Goal: Information Seeking & Learning: Compare options

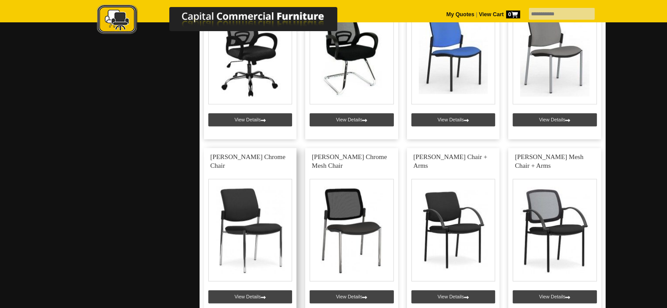
scroll to position [1141, 0]
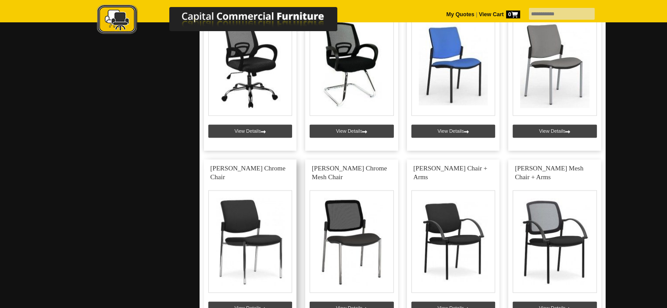
click at [244, 225] on link at bounding box center [250, 244] width 93 height 168
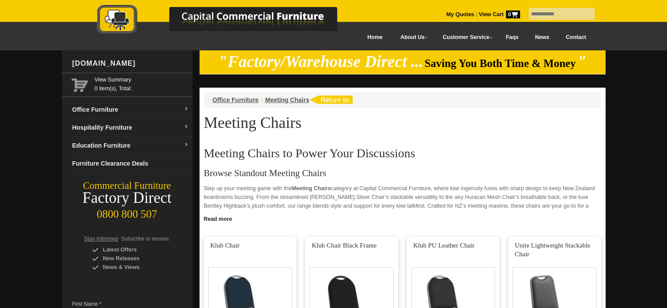
scroll to position [1141, 0]
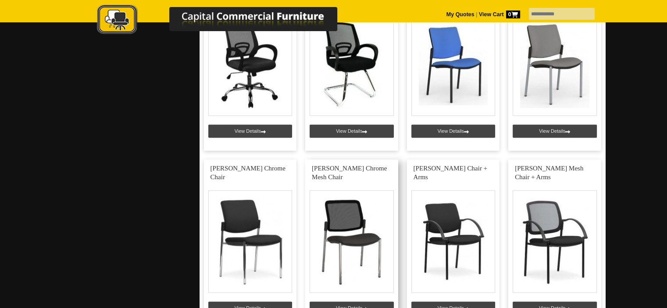
click at [348, 219] on link at bounding box center [351, 244] width 93 height 168
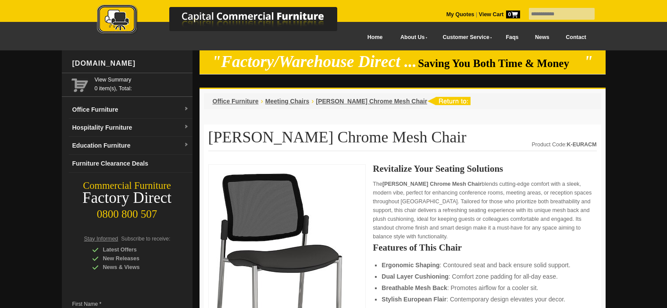
scroll to position [88, 0]
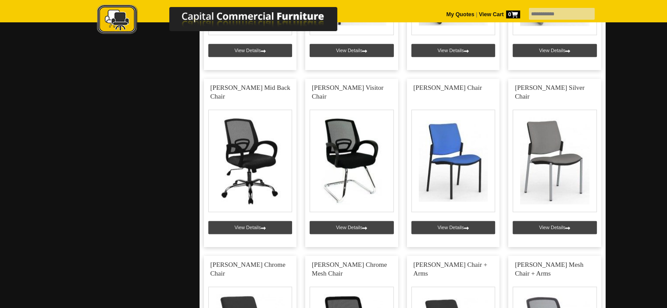
scroll to position [1009, 0]
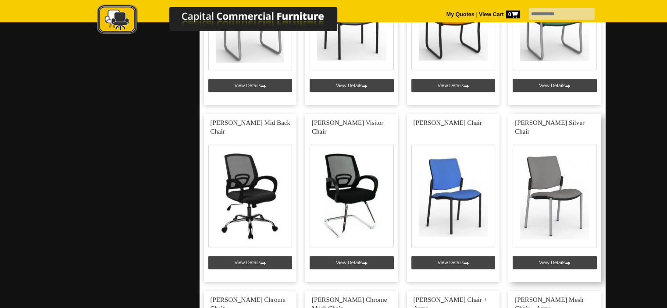
click at [544, 211] on link at bounding box center [555, 198] width 93 height 168
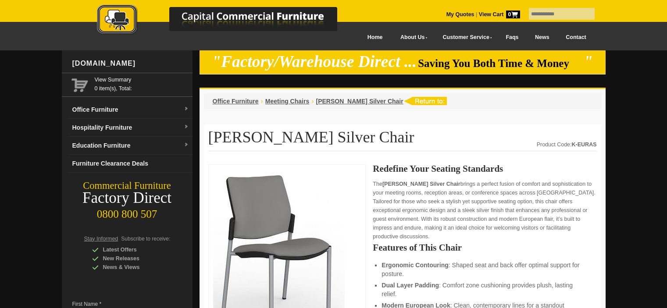
scroll to position [132, 0]
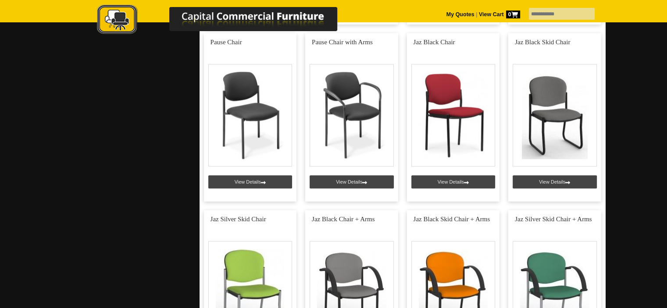
scroll to position [658, 0]
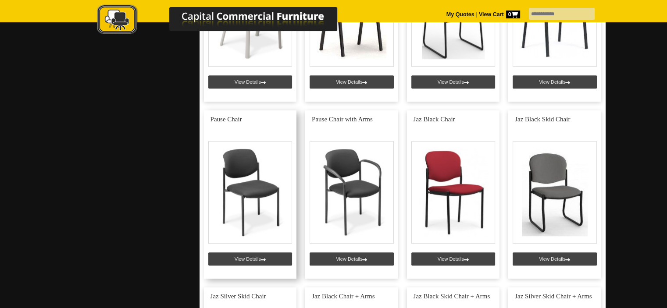
click at [237, 179] on link at bounding box center [250, 195] width 93 height 168
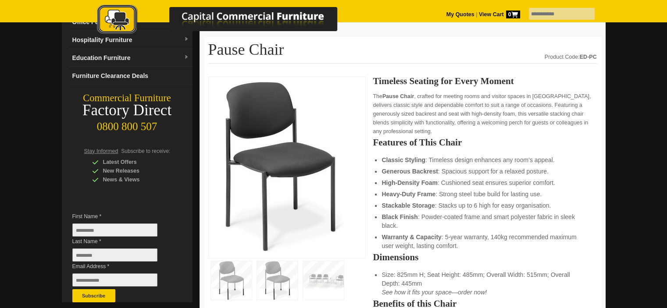
scroll to position [132, 0]
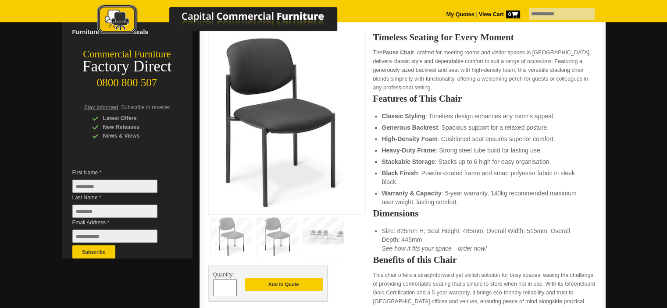
click at [315, 231] on img at bounding box center [323, 237] width 41 height 39
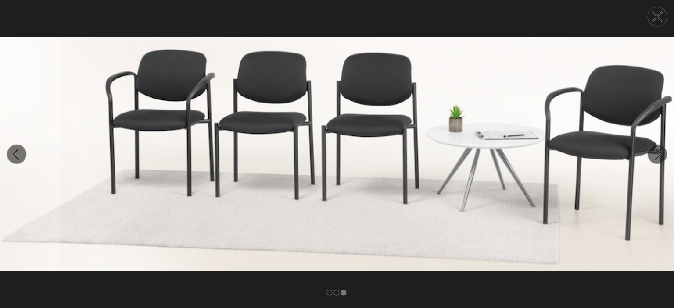
click at [15, 158] on circle at bounding box center [16, 154] width 19 height 19
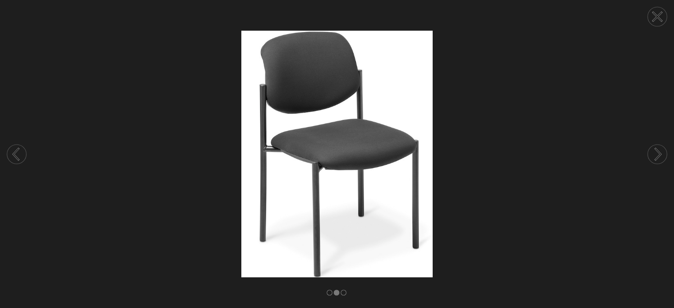
click at [15, 158] on circle at bounding box center [16, 154] width 19 height 19
click at [653, 19] on circle at bounding box center [657, 16] width 19 height 19
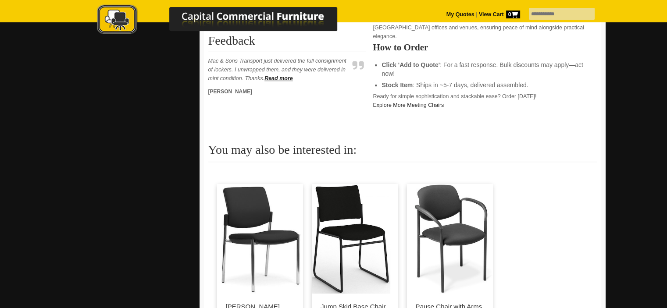
scroll to position [439, 0]
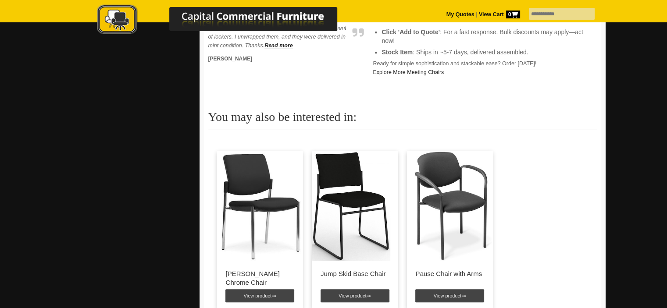
click at [275, 202] on img at bounding box center [259, 206] width 85 height 110
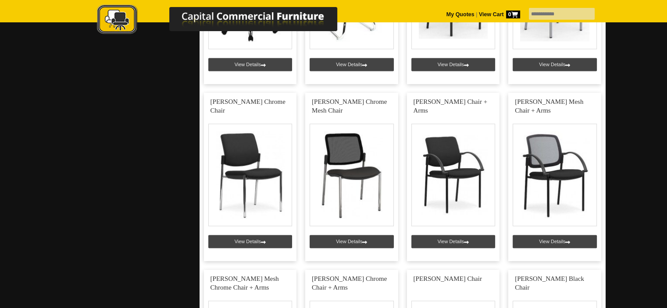
scroll to position [1229, 0]
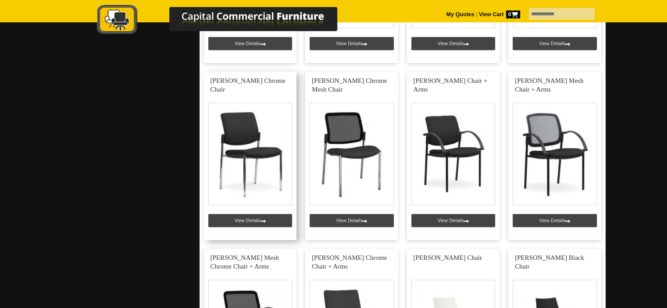
click at [258, 143] on link at bounding box center [250, 156] width 93 height 168
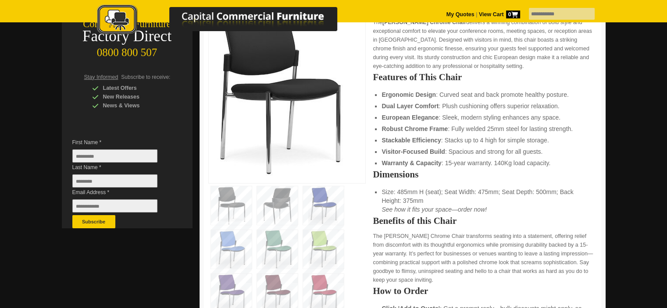
scroll to position [88, 0]
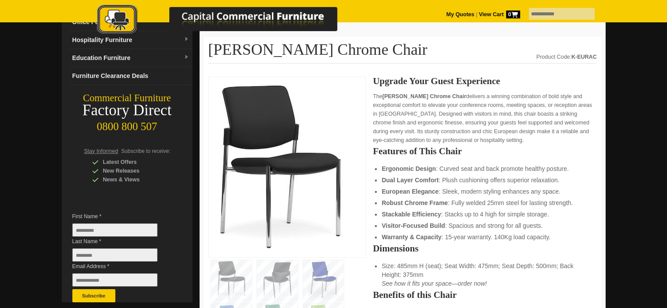
click at [225, 272] on img at bounding box center [231, 280] width 41 height 39
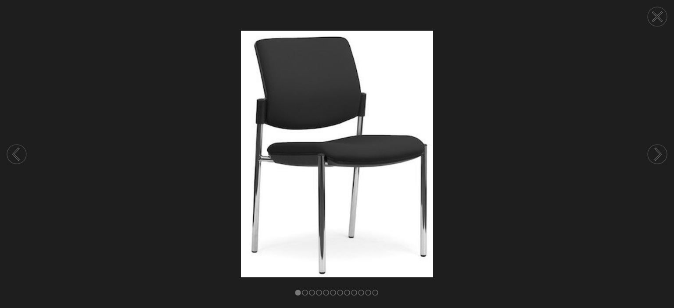
click at [662, 151] on circle at bounding box center [657, 154] width 19 height 19
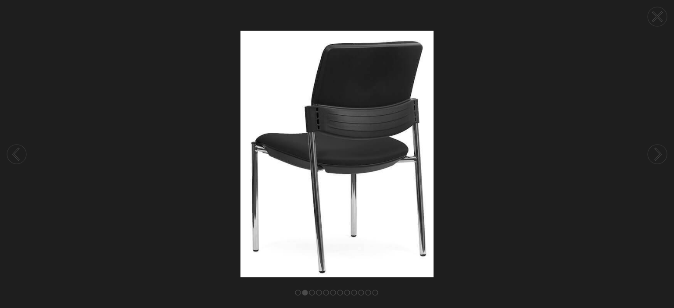
click at [662, 151] on circle at bounding box center [657, 154] width 19 height 19
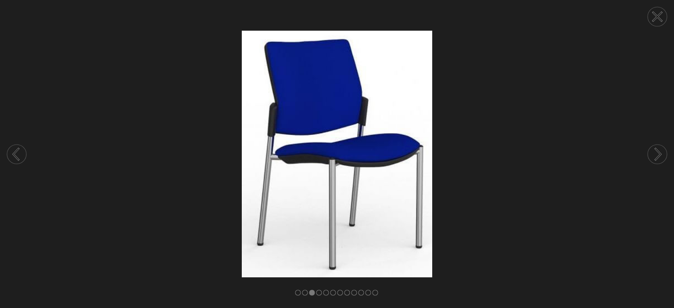
click at [662, 151] on circle at bounding box center [657, 154] width 19 height 19
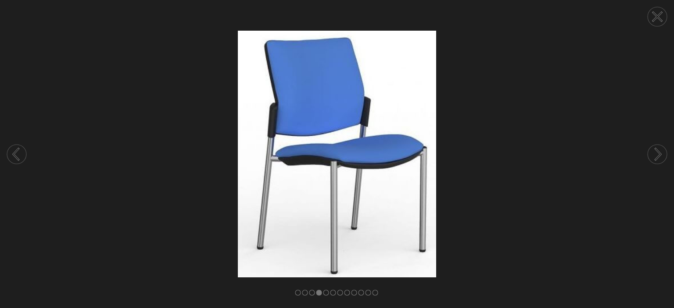
click at [662, 151] on circle at bounding box center [657, 154] width 19 height 19
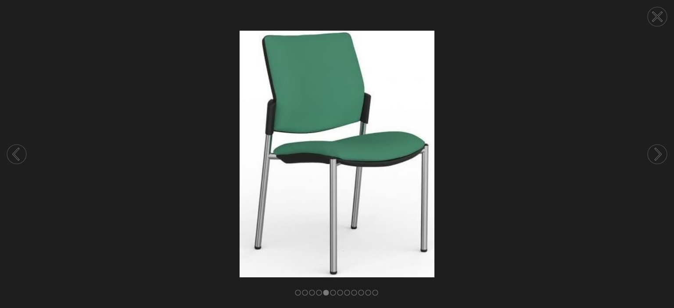
click at [662, 151] on circle at bounding box center [657, 154] width 19 height 19
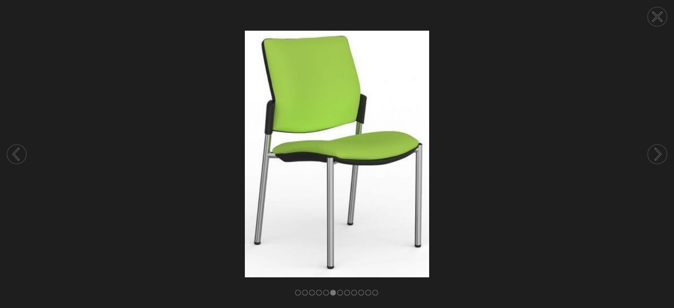
click at [662, 151] on circle at bounding box center [657, 154] width 19 height 19
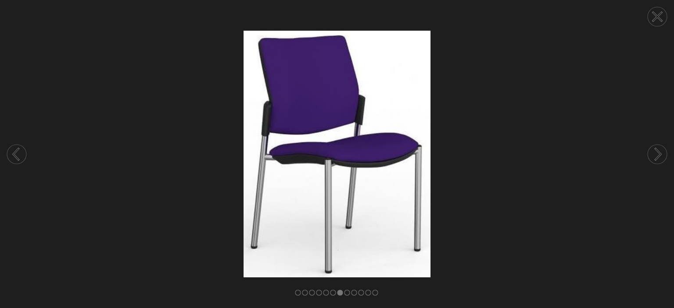
click at [662, 151] on circle at bounding box center [657, 154] width 19 height 19
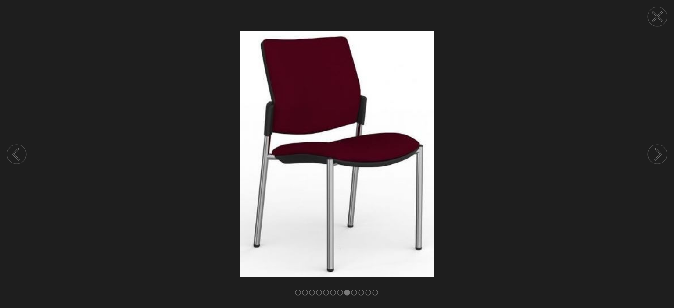
click at [662, 151] on circle at bounding box center [657, 154] width 19 height 19
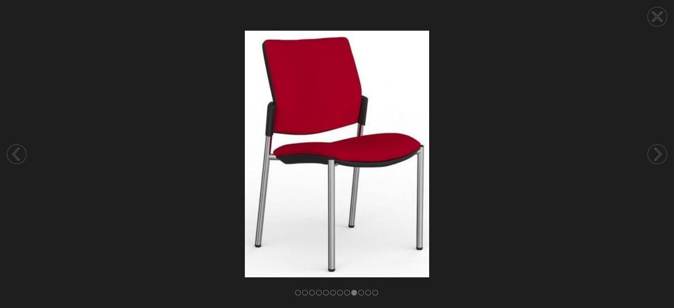
click at [662, 151] on circle at bounding box center [657, 154] width 19 height 19
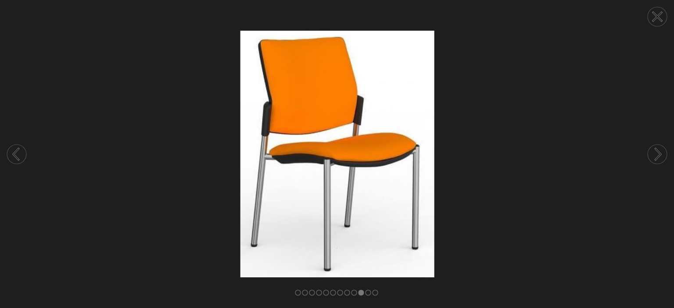
click at [662, 151] on circle at bounding box center [657, 154] width 19 height 19
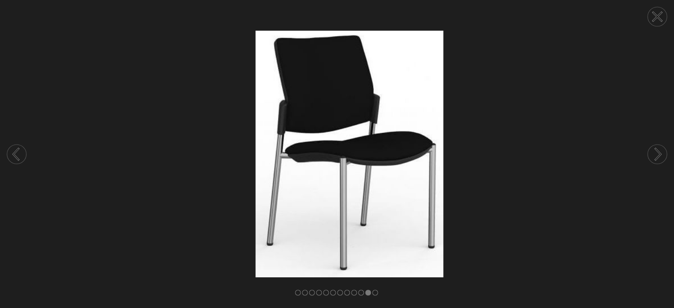
click at [662, 151] on circle at bounding box center [657, 154] width 19 height 19
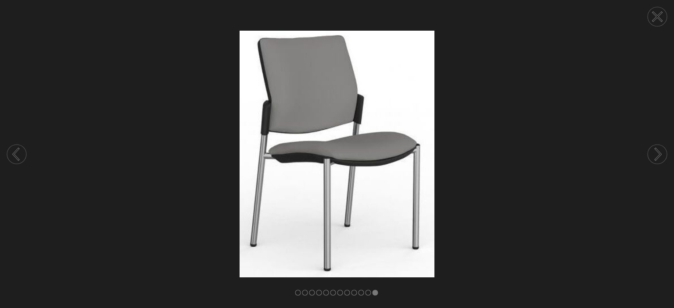
click at [662, 151] on circle at bounding box center [657, 154] width 19 height 19
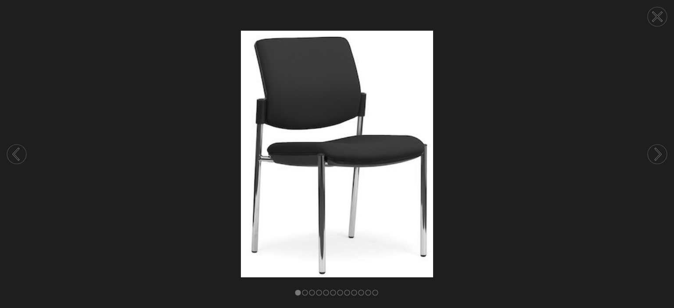
click at [662, 151] on circle at bounding box center [657, 154] width 19 height 19
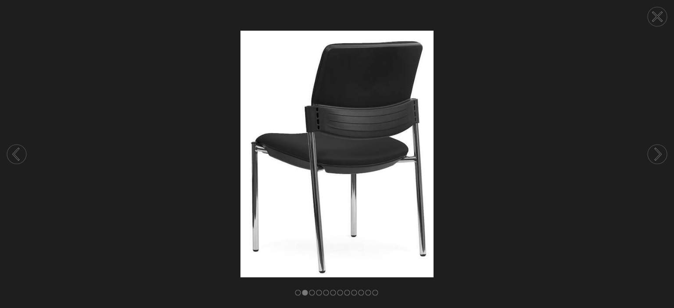
click at [662, 151] on circle at bounding box center [657, 154] width 19 height 19
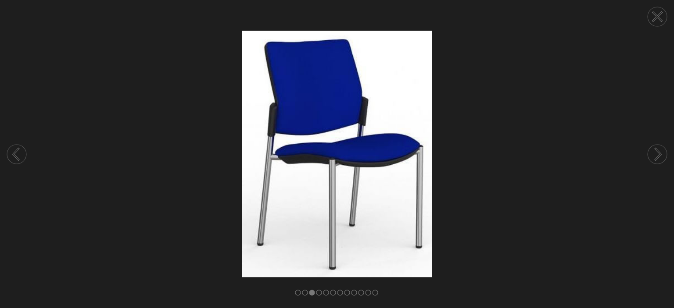
click at [649, 15] on circle at bounding box center [657, 16] width 19 height 19
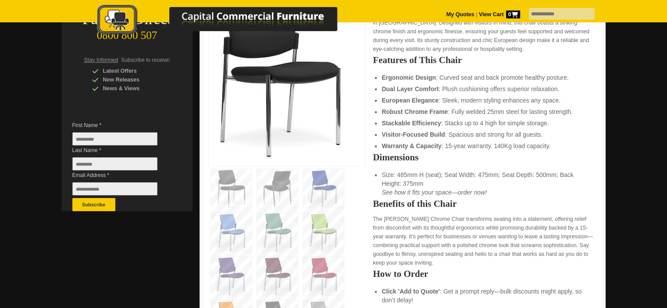
scroll to position [132, 0]
